Goal: Obtain resource: Obtain resource

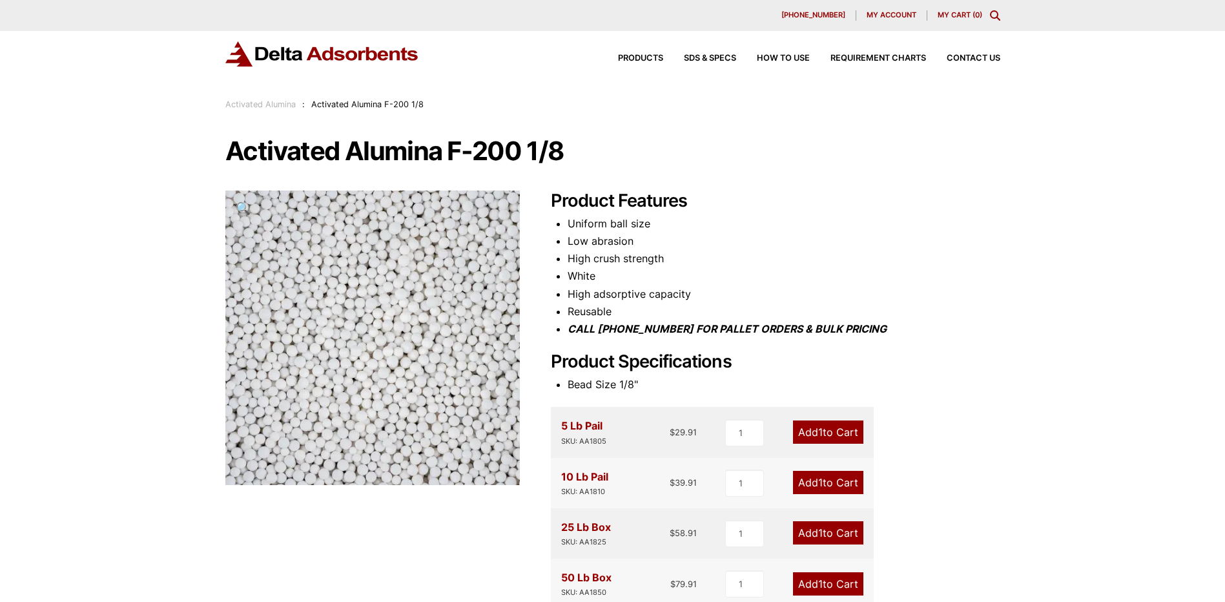
scroll to position [549, 0]
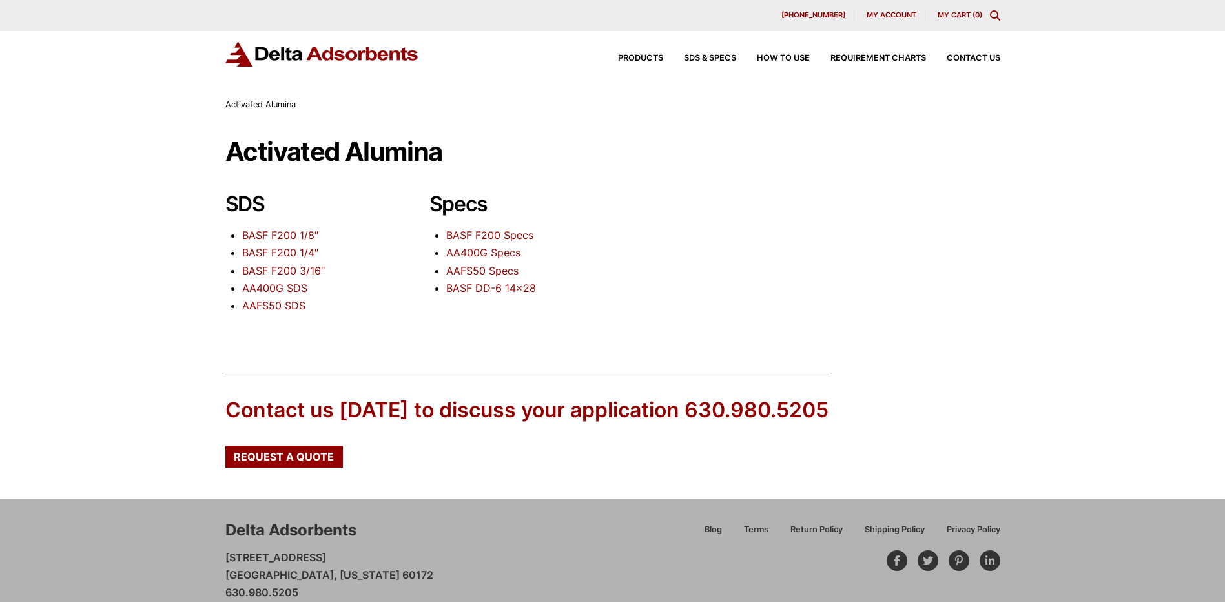
click at [271, 233] on link "BASF F200 1/8″" at bounding box center [280, 235] width 76 height 13
click at [482, 230] on link "BASF F200 Specs" at bounding box center [489, 235] width 87 height 13
